Goal: Browse casually

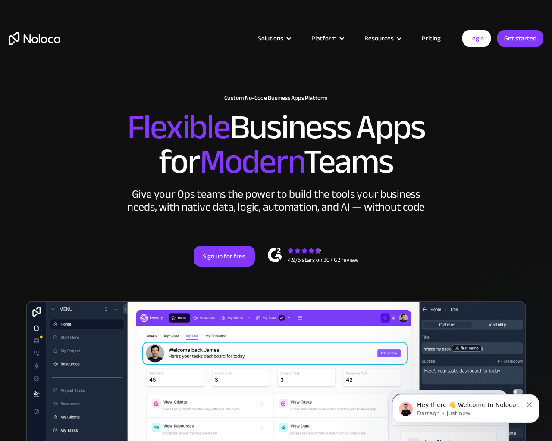
click at [547, 221] on div "New: Connect Noloco to Stripe Custom No-Code Business Apps Platform Flexible Bu…" at bounding box center [276, 189] width 552 height 206
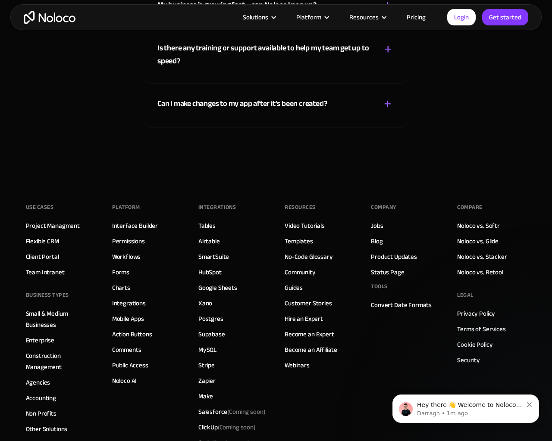
scroll to position [4846, 0]
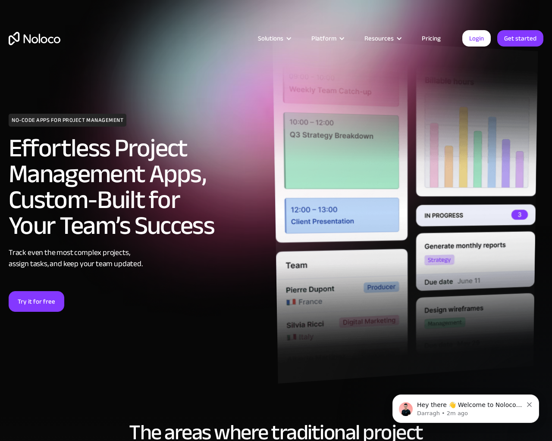
click at [547, 221] on div "NO-CODE APPS FOR PROJECT MANAGEMENT Effortless Project Management Apps, Custom-…" at bounding box center [276, 226] width 552 height 374
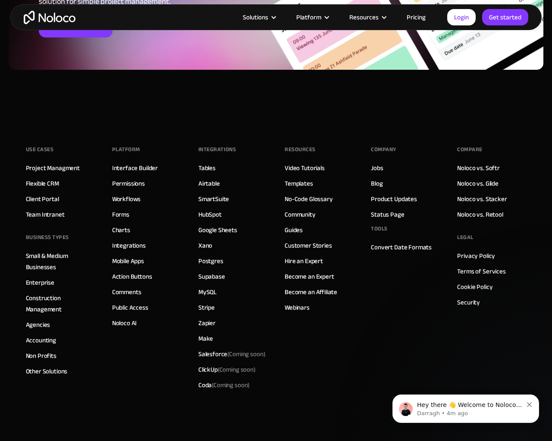
scroll to position [3927, 0]
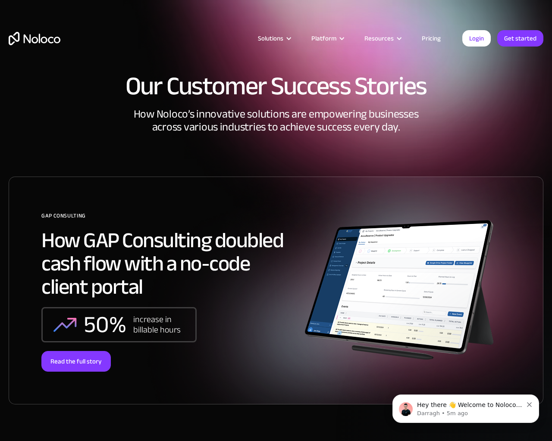
click at [547, 221] on div "Our Customer Success Stories How Noloco’s innovative solutions are empowering b…" at bounding box center [276, 248] width 552 height 366
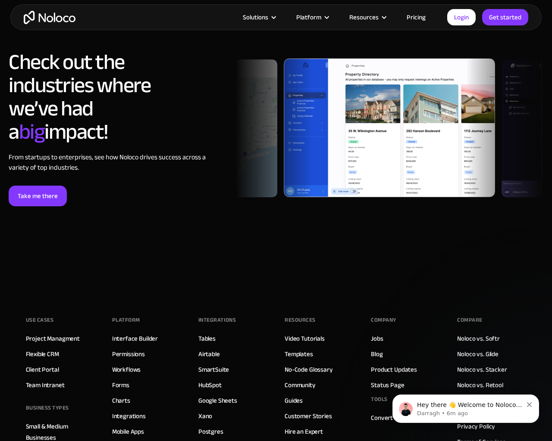
scroll to position [2546, 0]
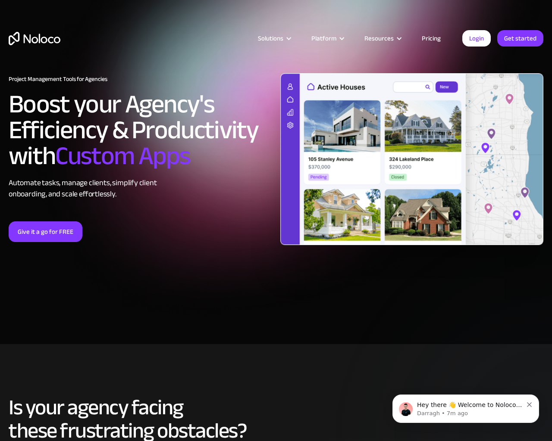
click at [547, 221] on div "Project Management Tools for Agencies Boost your Agency's Efficiency & Producti…" at bounding box center [276, 172] width 552 height 215
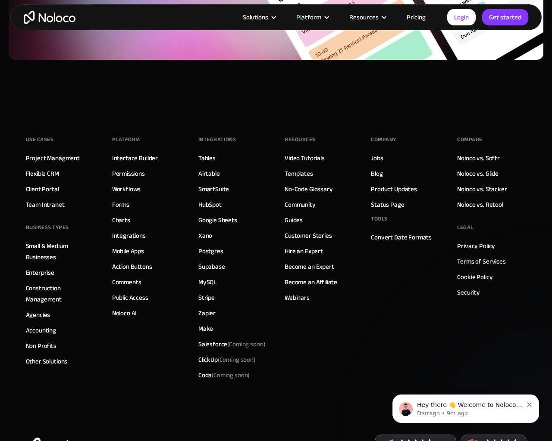
scroll to position [4132, 0]
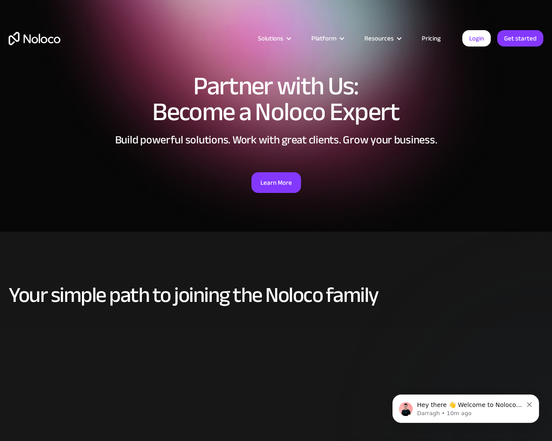
click at [547, 221] on section "Partner with Us: Become a Noloco Expert Build powerful solutions. Work with gre…" at bounding box center [276, 116] width 552 height 232
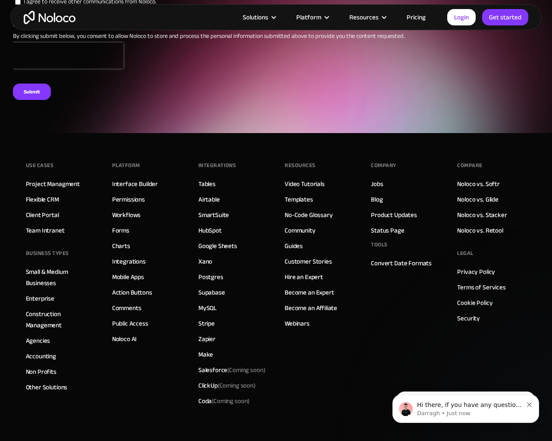
scroll to position [3284, 0]
